Goal: Task Accomplishment & Management: Use online tool/utility

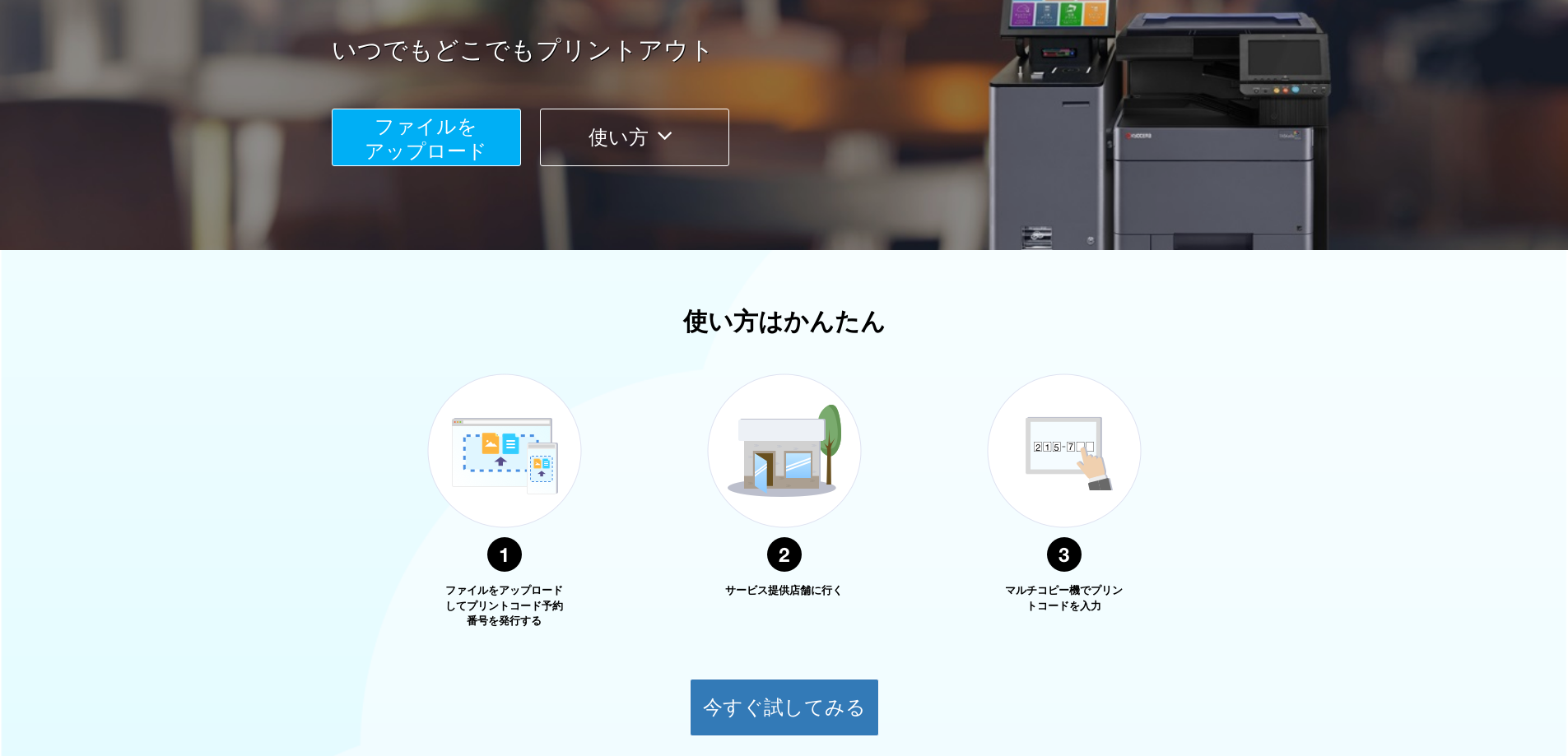
scroll to position [248, 0]
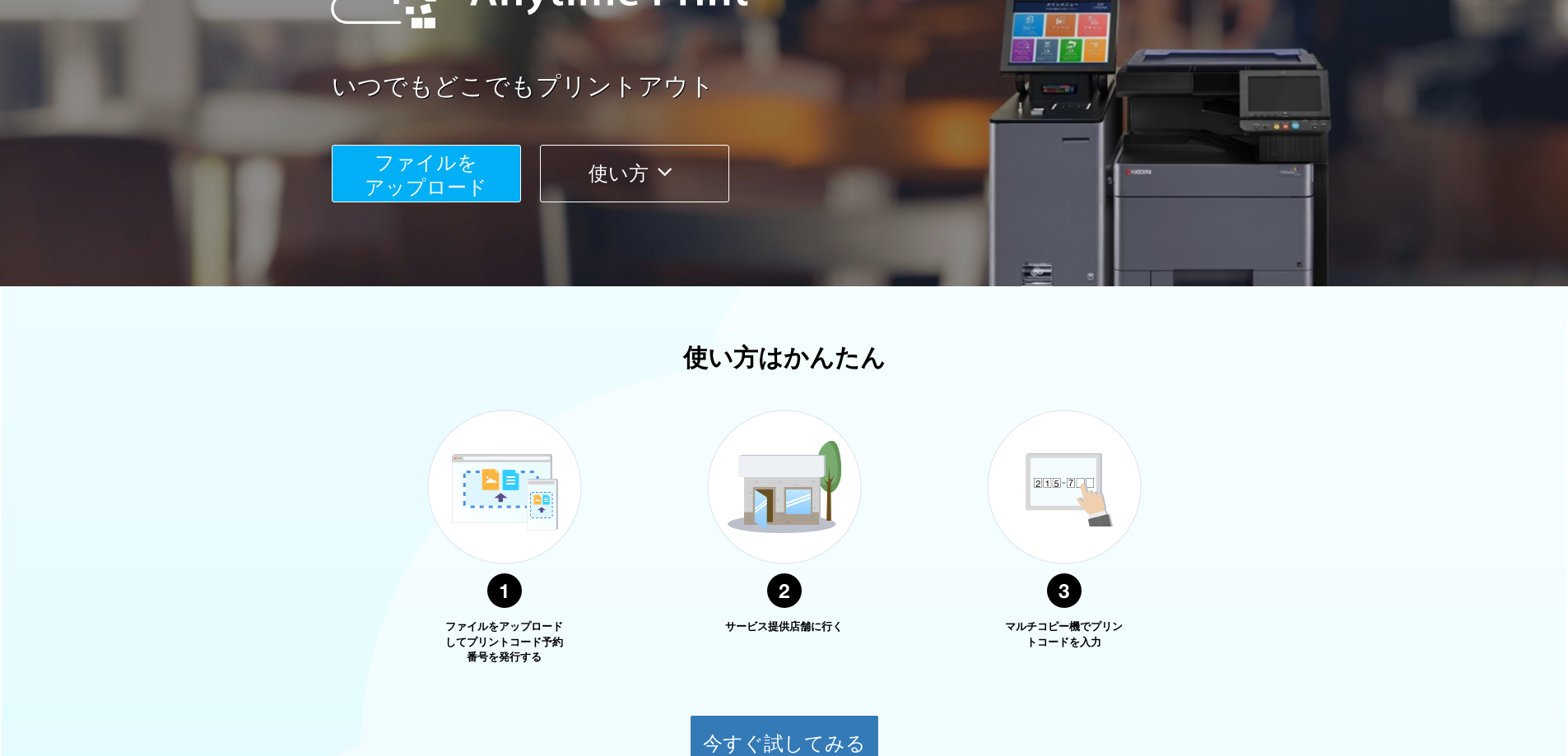
click at [438, 179] on span "ファイルを ​​アップロード" at bounding box center [426, 175] width 123 height 47
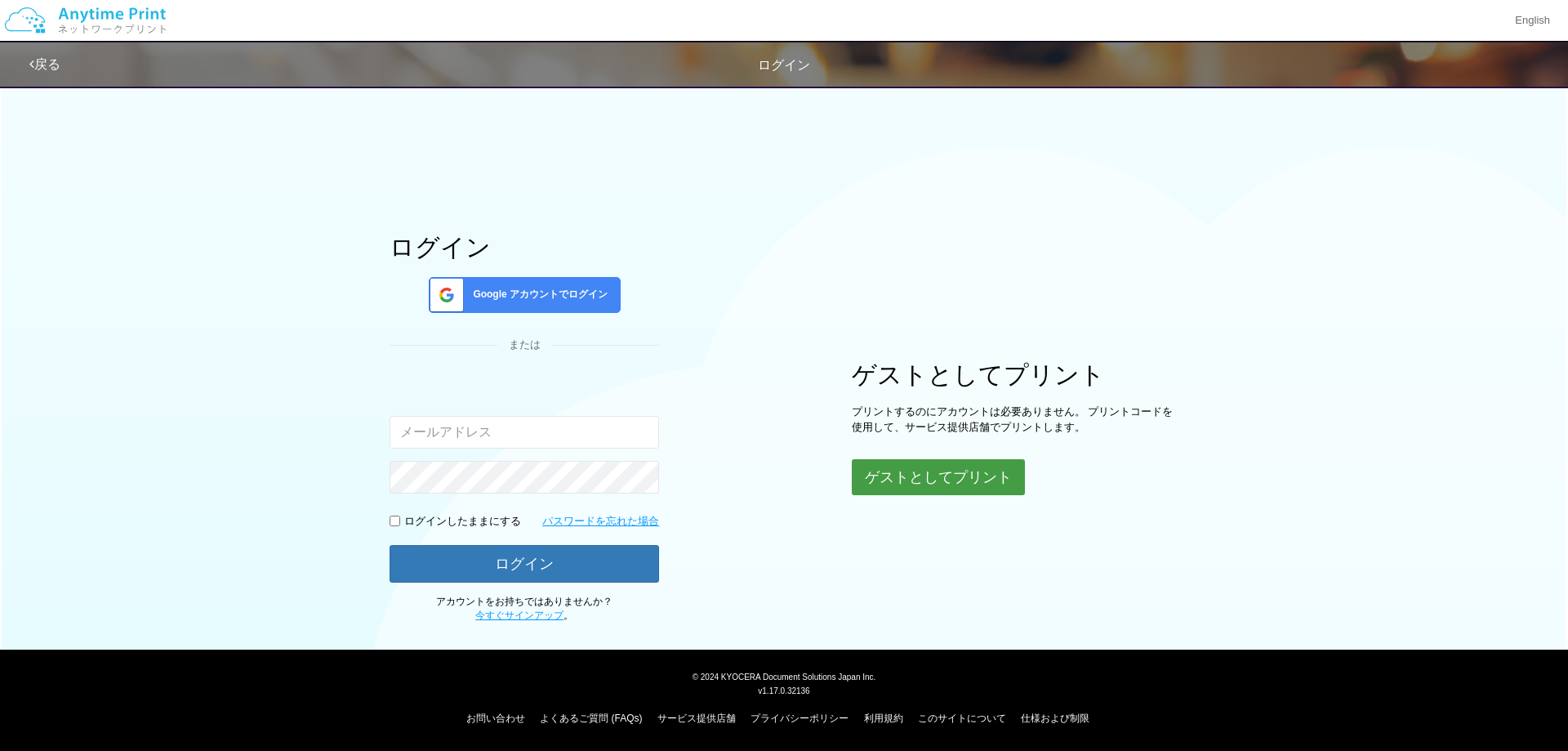
click at [972, 481] on button "ゲストとしてプリント" at bounding box center [939, 477] width 173 height 35
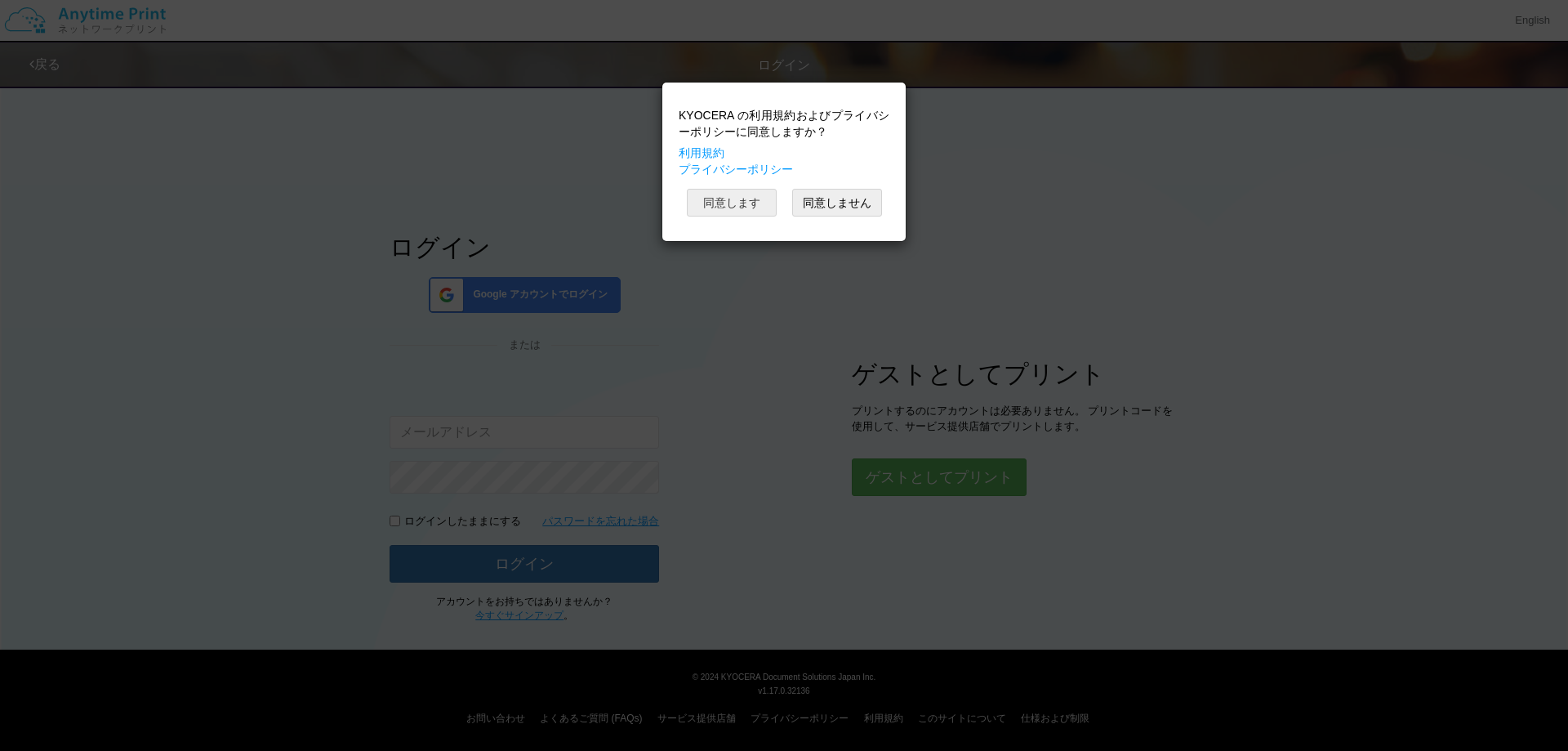
click at [752, 194] on button "同意します" at bounding box center [732, 203] width 90 height 28
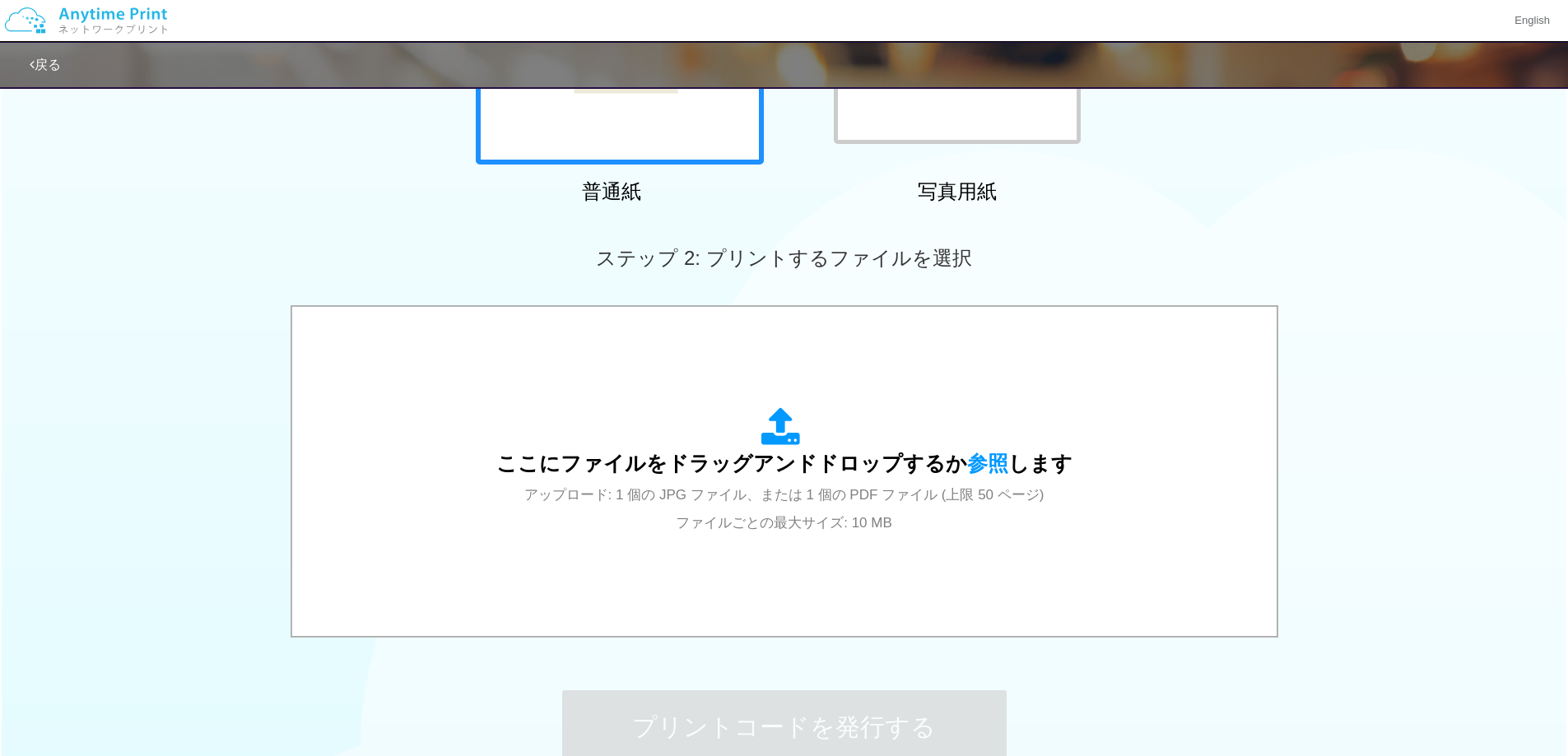
scroll to position [494, 0]
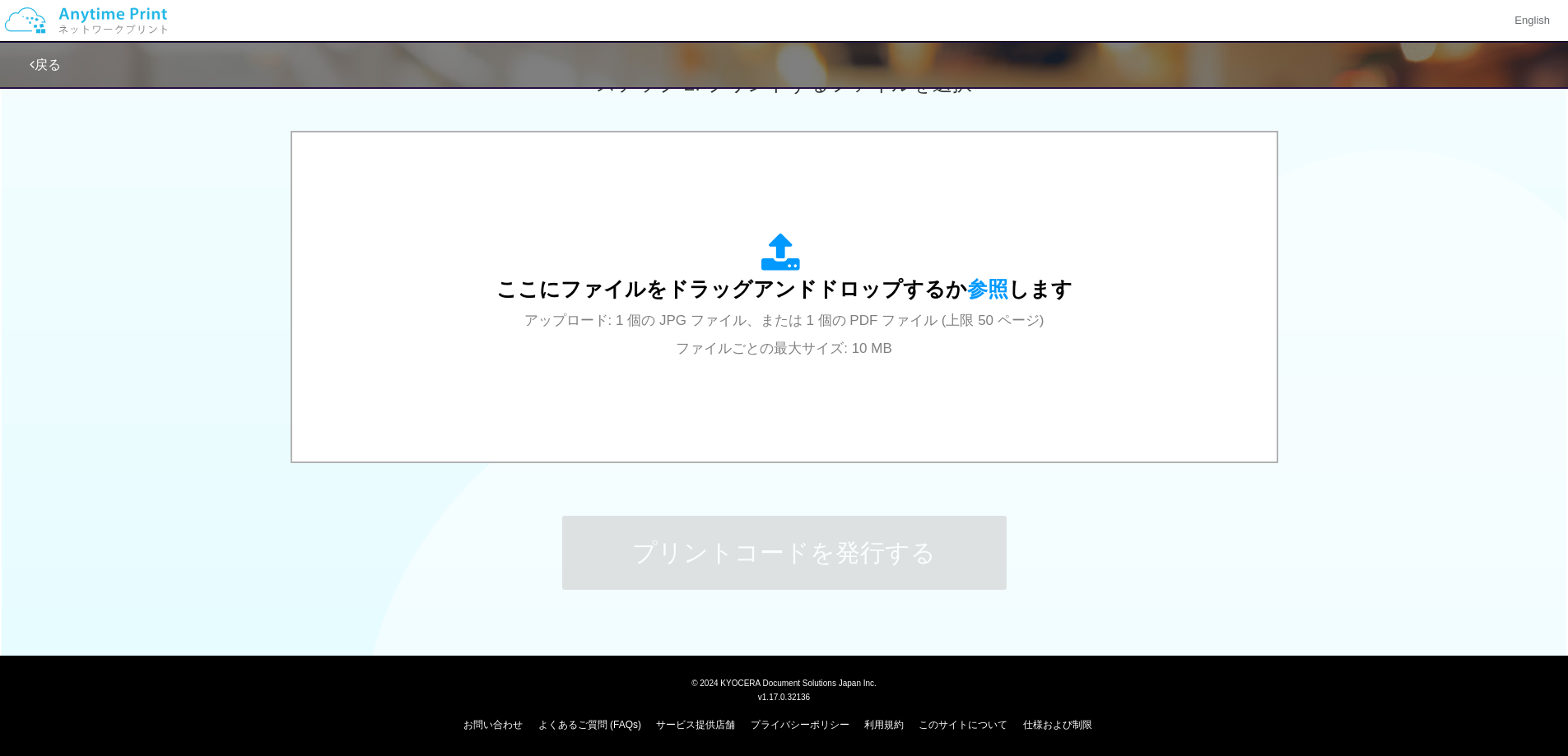
click at [1466, 475] on div "ステップ 1: 用紙の種類を選択 普通紙 写真用紙 普通紙 写真用紙 previous next slide 1 of 2 comma.current.act…" at bounding box center [784, 111] width 1568 height 1056
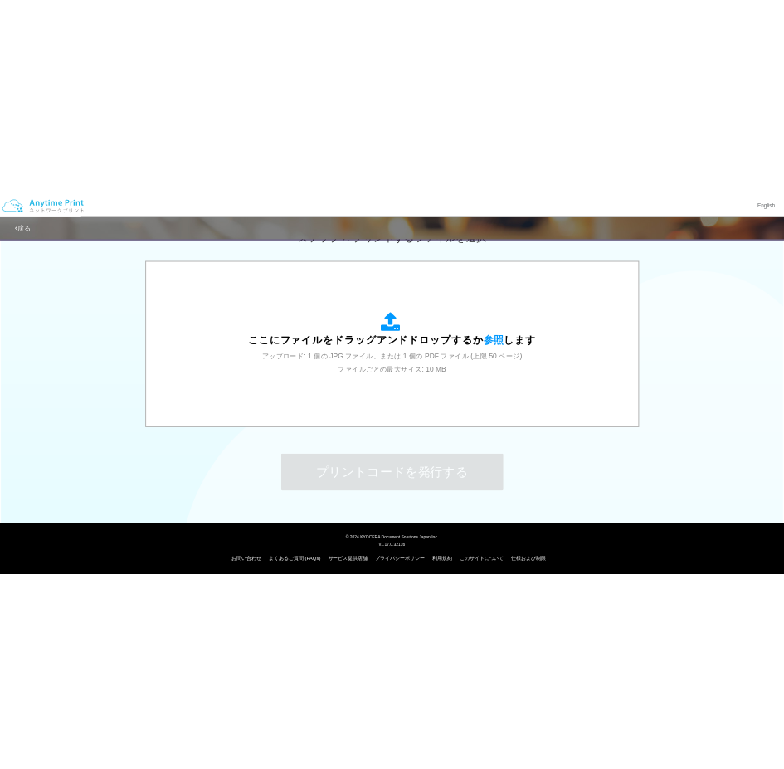
scroll to position [493, 0]
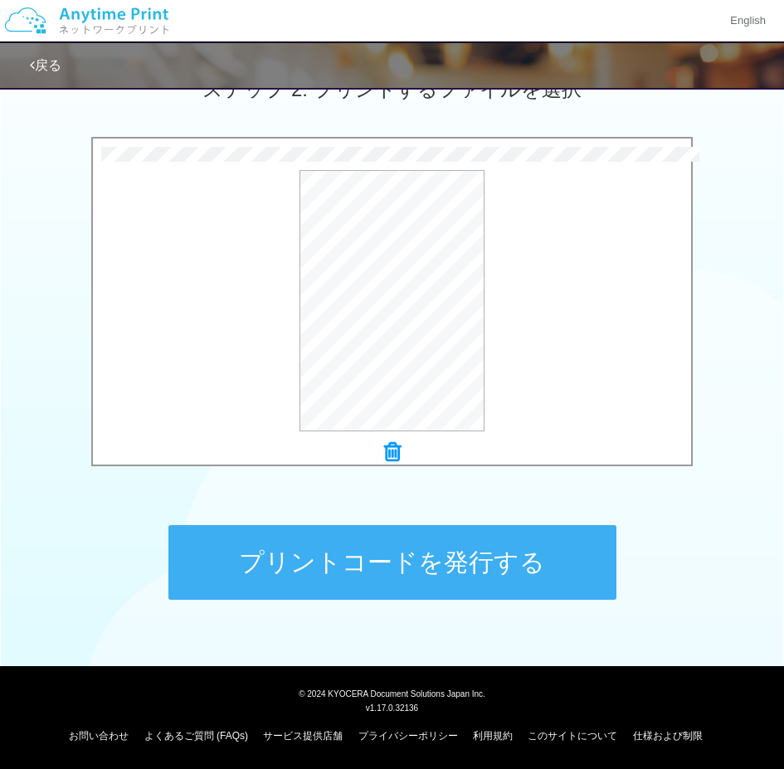
click at [469, 573] on button "プリントコードを発行する" at bounding box center [392, 562] width 448 height 75
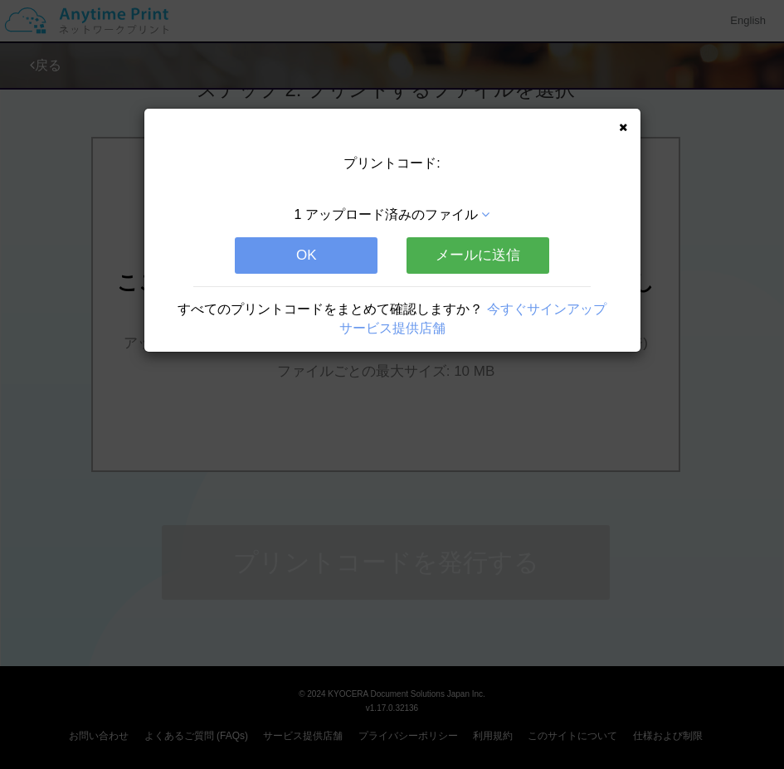
scroll to position [0, 0]
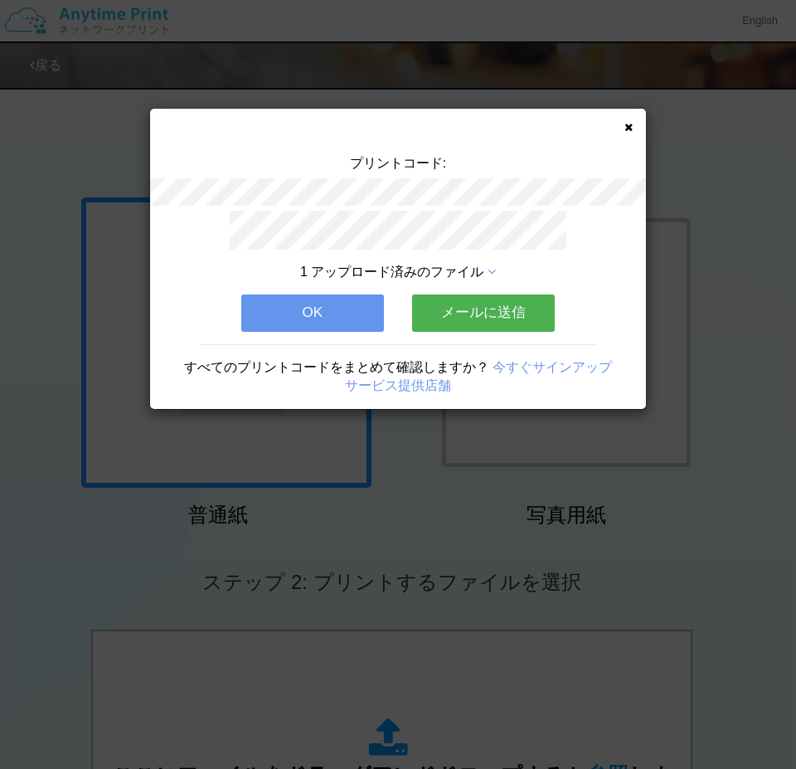
click at [498, 306] on button "メールに送信" at bounding box center [483, 312] width 143 height 36
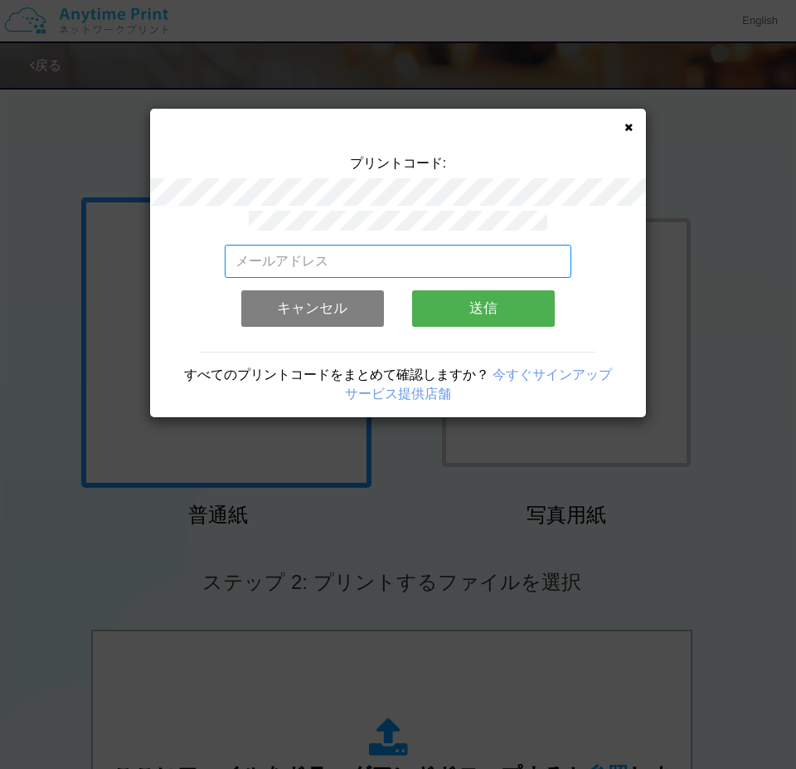
click at [485, 259] on input "email" at bounding box center [399, 261] width 348 height 33
type input "[EMAIL_ADDRESS][DOMAIN_NAME]"
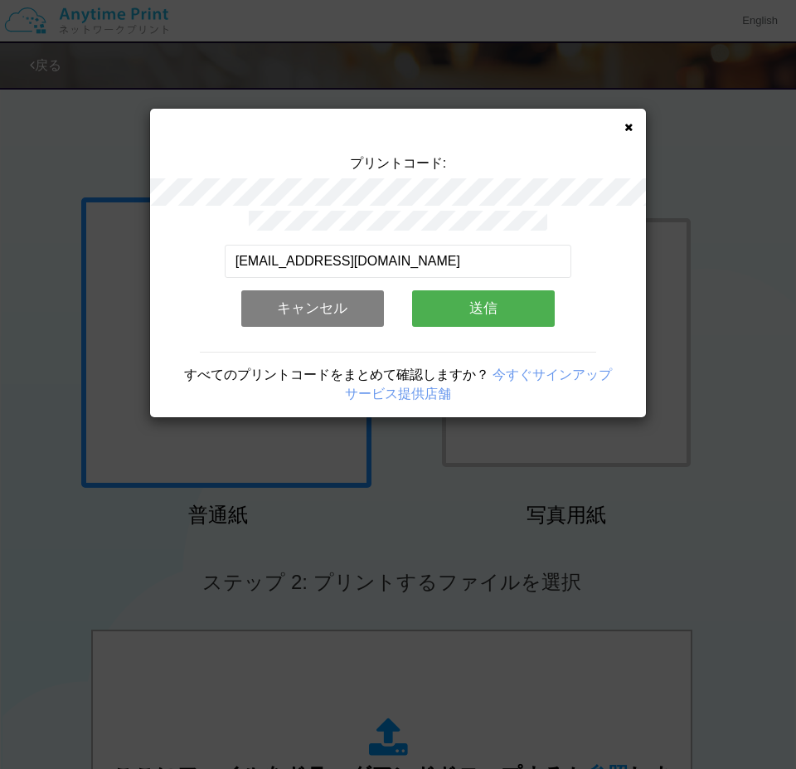
click at [487, 314] on button "送信" at bounding box center [483, 308] width 143 height 36
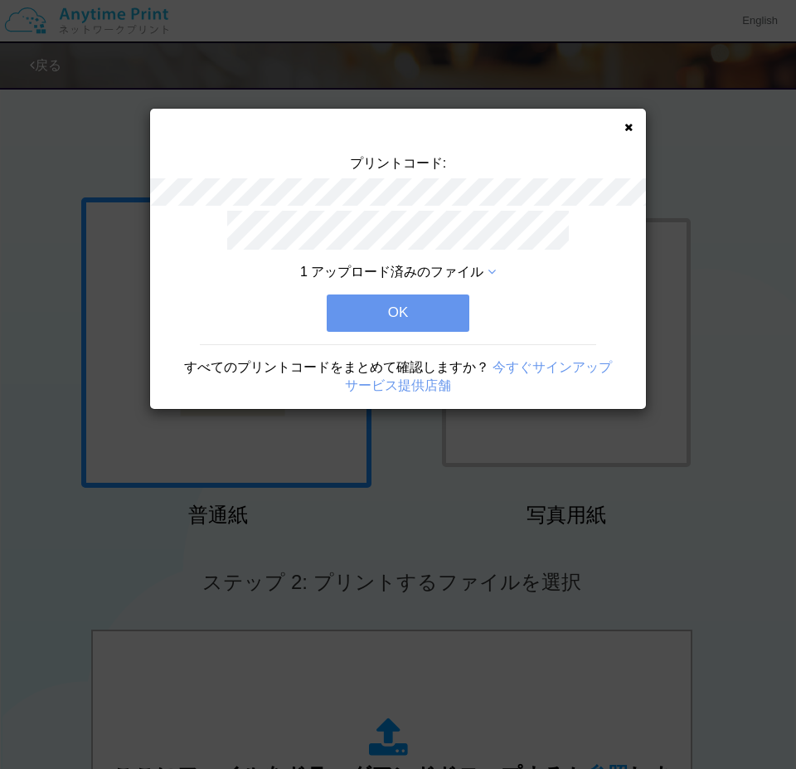
click at [425, 299] on button "OK" at bounding box center [398, 312] width 143 height 36
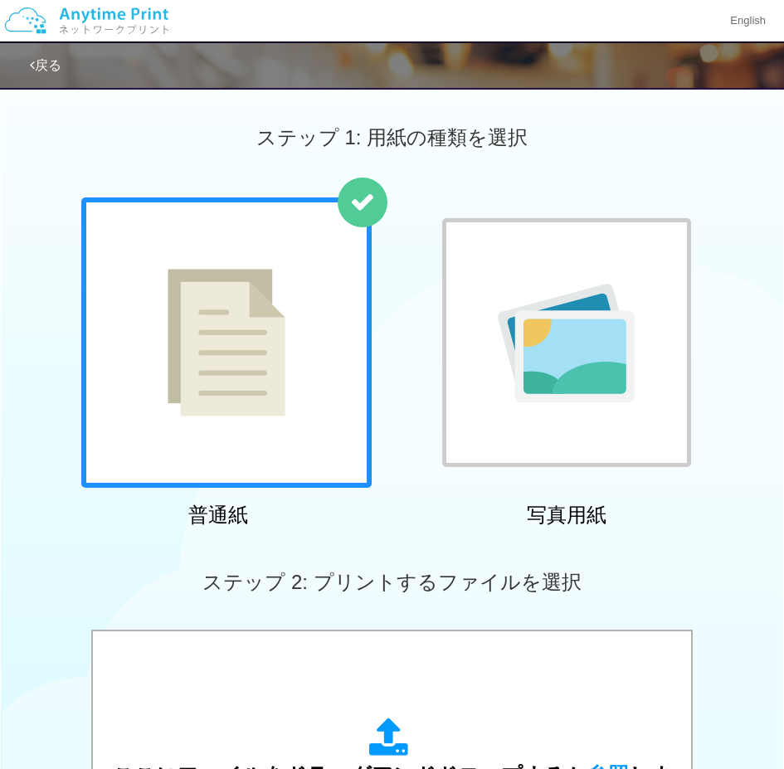
click at [51, 61] on link "戻る" at bounding box center [46, 65] width 32 height 14
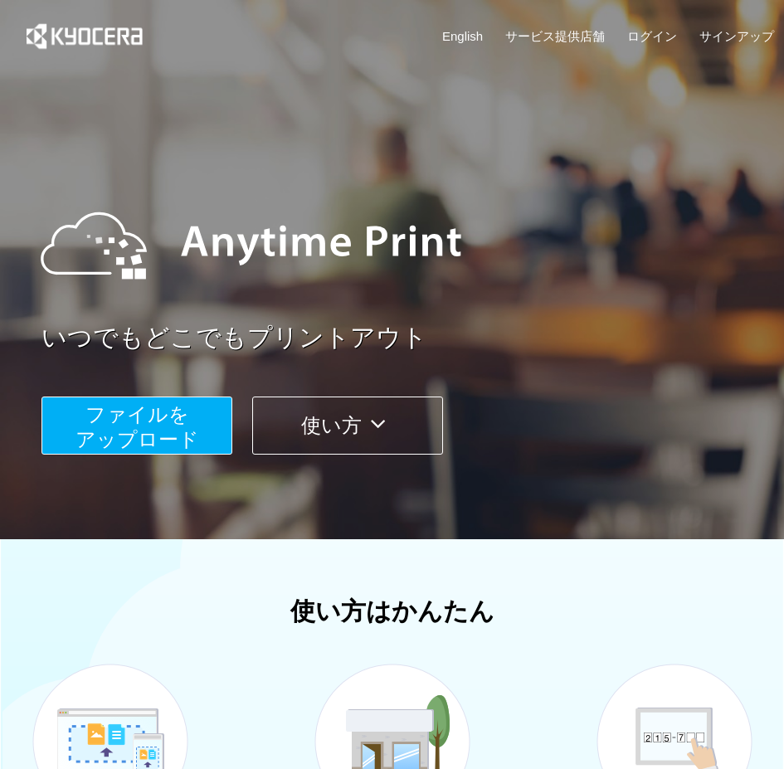
click at [340, 412] on button "使い方" at bounding box center [347, 425] width 191 height 58
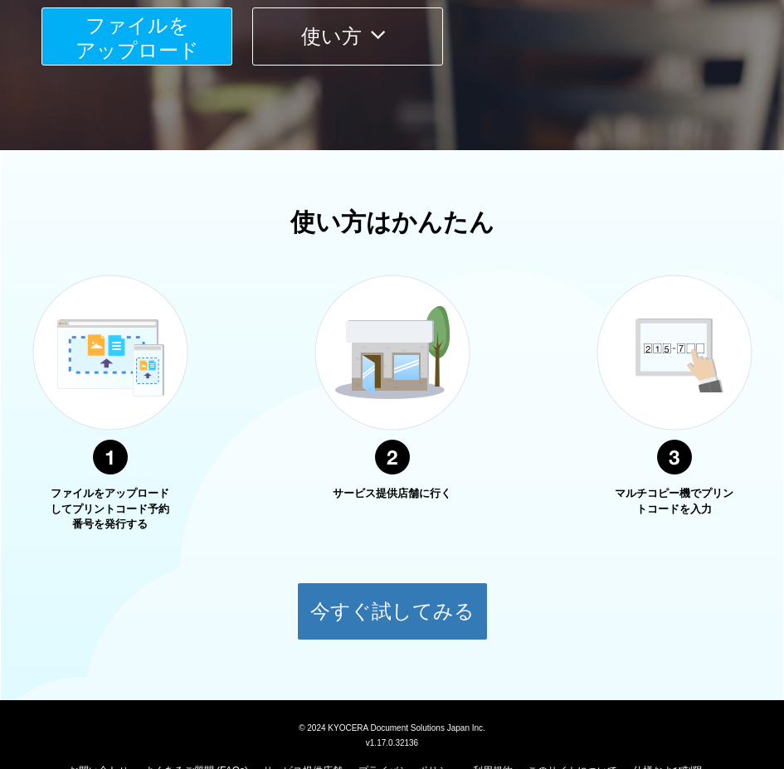
scroll to position [424, 0]
